Goal: Communication & Community: Answer question/provide support

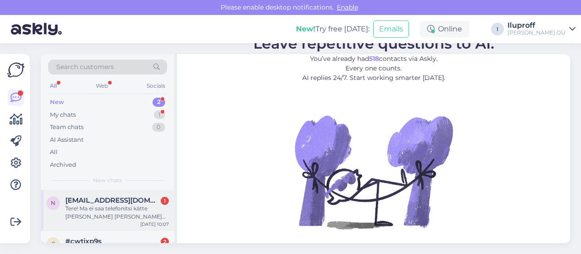
click at [126, 201] on span "[EMAIL_ADDRESS][DOMAIN_NAME]" at bounding box center [112, 200] width 94 height 8
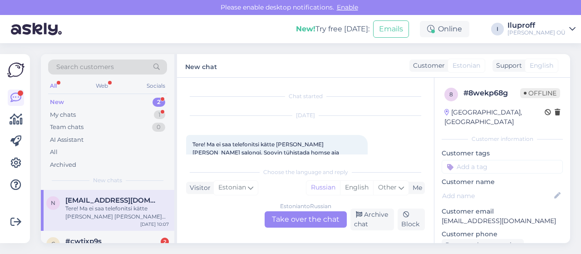
scroll to position [19, 0]
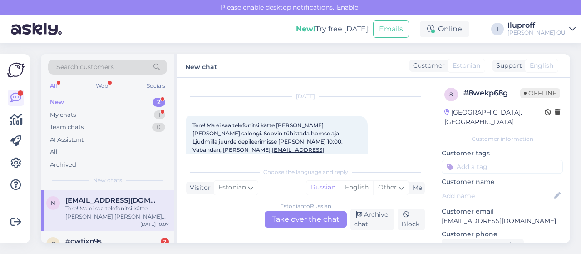
click at [320, 215] on div "Estonian to Russian Take over the chat" at bounding box center [306, 219] width 82 height 16
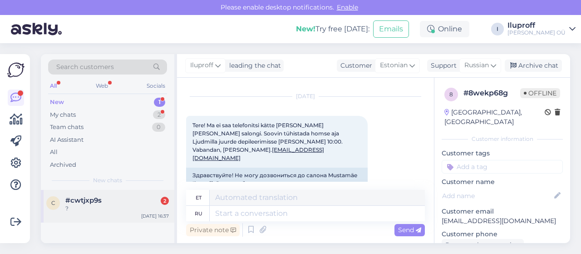
click at [78, 207] on div "?" at bounding box center [116, 208] width 103 height 8
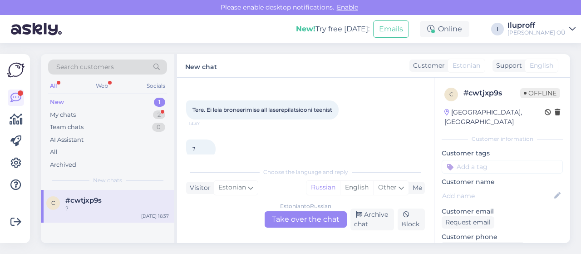
scroll to position [48, 0]
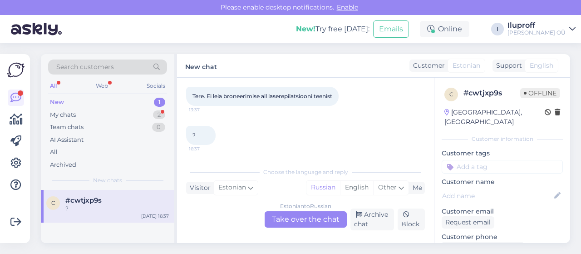
click at [291, 216] on div "Estonian to Russian Take over the chat" at bounding box center [306, 219] width 82 height 16
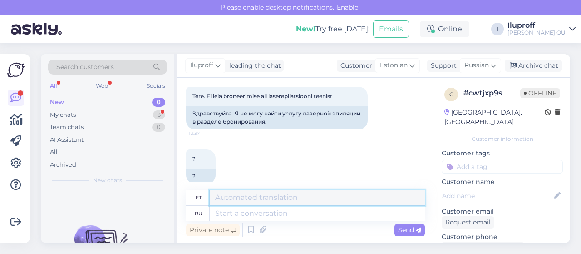
click at [238, 196] on textarea at bounding box center [317, 197] width 215 height 15
click at [354, 199] on textarea "Tere! Vabandame,kas keegi on juba v" at bounding box center [317, 197] width 215 height 15
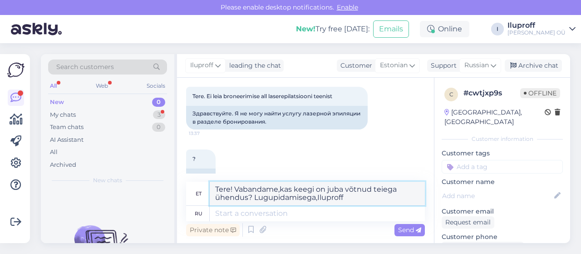
drag, startPoint x: 342, startPoint y: 197, endPoint x: 212, endPoint y: 187, distance: 130.7
click at [212, 187] on textarea "Tere! Vabandame,kas keegi on juba võtnud teiega ühendus? Lugupidamisega,Iluproff" at bounding box center [317, 194] width 215 height 24
type textarea "Tere! Vabandame,kas keegi on juba võtnud teiega ühendus? Lugupidamisega,Iluproff"
click at [320, 214] on textarea at bounding box center [317, 213] width 215 height 15
paste textarea "Tere! Vabandame,kas keegi on juba võtnud teiega ühendus? Lugupidamisega,Iluproff"
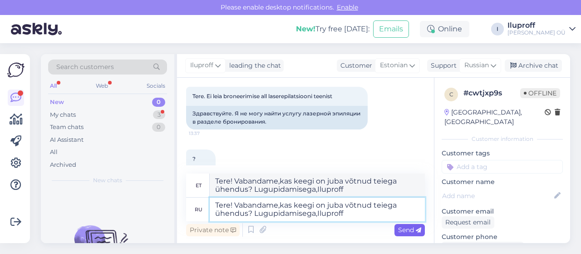
type textarea "Tere! Vabandame,kas keegi on juba võtnud teiega ühendus? Lugupidamisega,Iluproff"
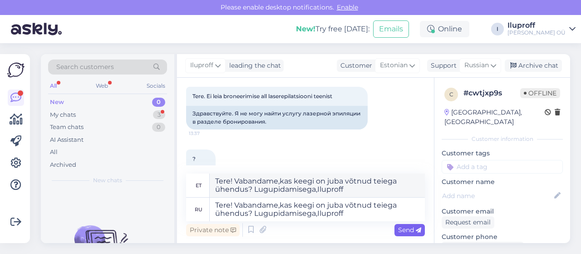
click at [409, 232] on span "Send" at bounding box center [409, 230] width 23 height 8
type textarea "Tere! [PERSON_NAME],kas keegi on juba võtnud teiega ühenduse? Lugupidamisega,Il…"
click at [414, 229] on span "Send" at bounding box center [409, 230] width 23 height 8
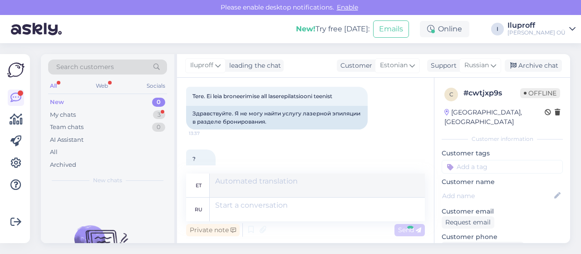
scroll to position [150, 0]
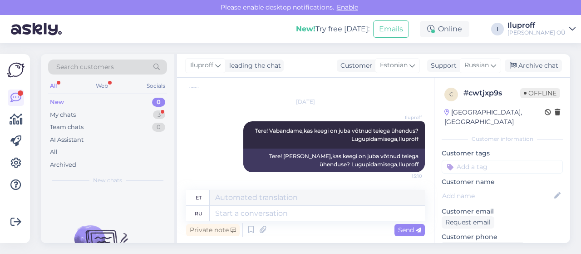
click at [84, 99] on div "New 0" at bounding box center [107, 102] width 119 height 13
click at [68, 113] on div "My chats" at bounding box center [63, 114] width 26 height 9
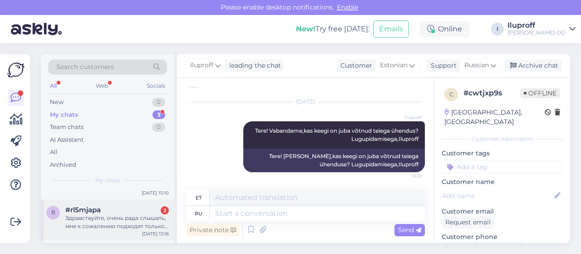
scroll to position [45, 0]
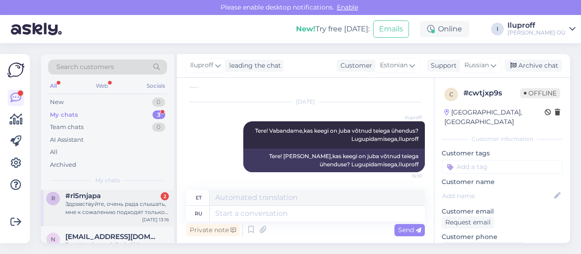
click at [107, 200] on div "Здравствуйте, очень рада слышать, мне к сожалению подходят только вечерние врем…" at bounding box center [116, 208] width 103 height 16
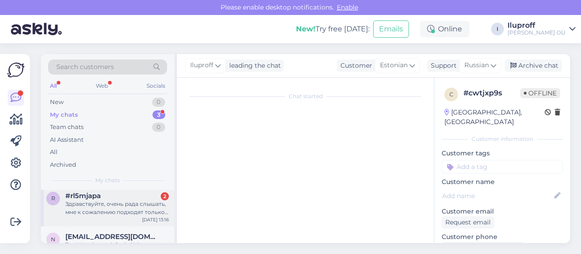
scroll to position [0, 0]
type textarea "svjazalasj po telefonu"
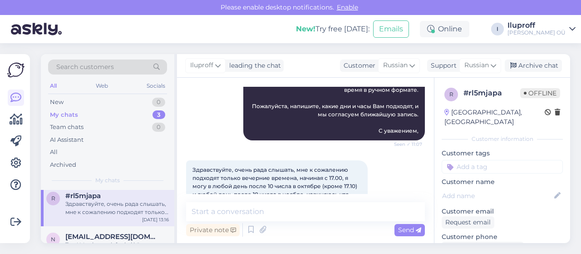
scroll to position [2705, 0]
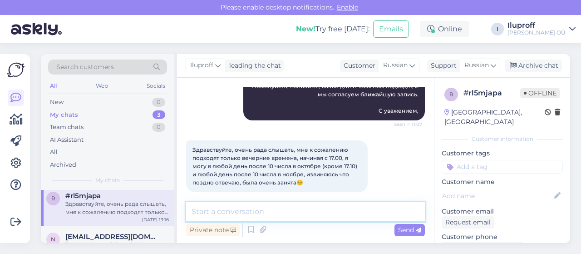
click at [283, 205] on textarea at bounding box center [305, 211] width 239 height 19
type textarea "P"
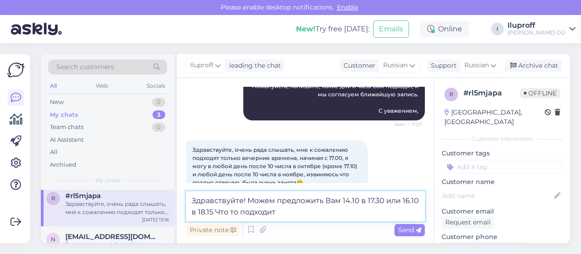
type textarea "Здравствуйте! Можем предложить Вам 14.10 в 17.30 или 16.10 в 18.15 Что то подхо…"
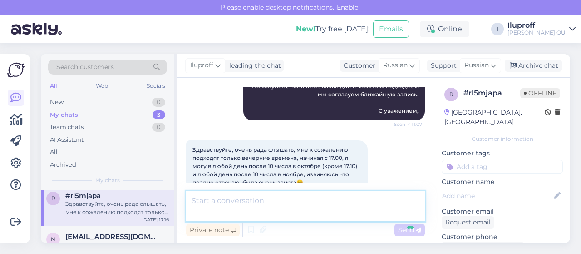
scroll to position [2843, 0]
